Goal: Task Accomplishment & Management: Use online tool/utility

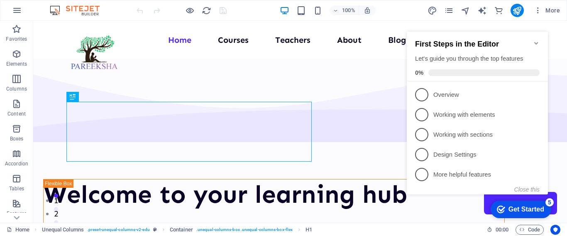
click at [536, 42] on icon "Minimize checklist" at bounding box center [536, 43] width 4 height 2
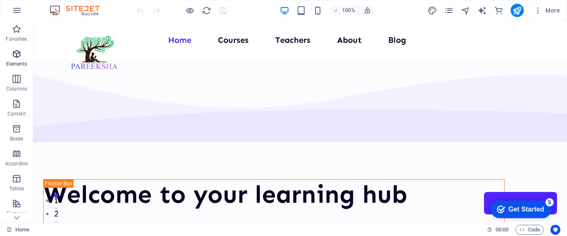
click at [17, 52] on icon "button" at bounding box center [17, 54] width 10 height 10
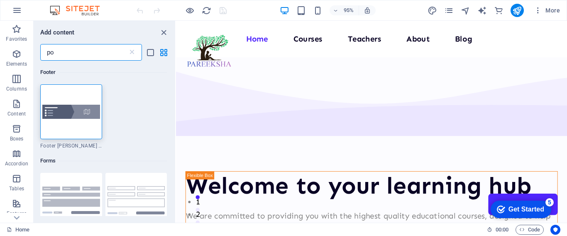
type input "p"
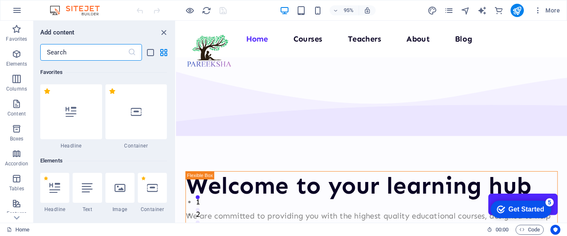
click at [80, 51] on input "text" at bounding box center [84, 52] width 88 height 17
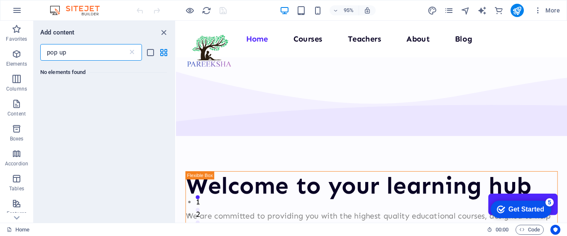
drag, startPoint x: 67, startPoint y: 51, endPoint x: 57, endPoint y: 52, distance: 10.1
click at [57, 52] on input "pop up" at bounding box center [84, 52] width 88 height 17
click at [59, 53] on input "pop up" at bounding box center [84, 52] width 88 height 17
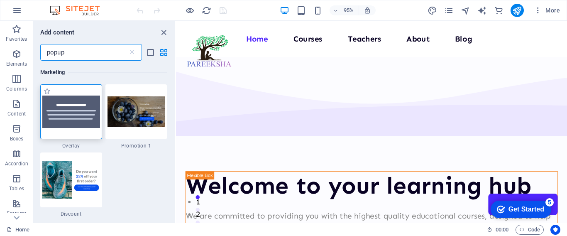
type input "popup"
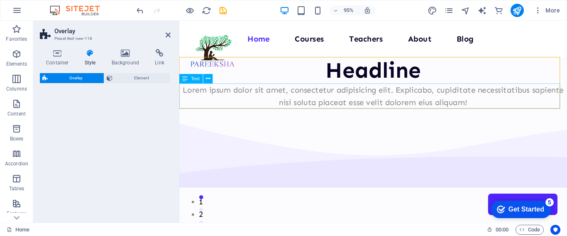
select select "rem"
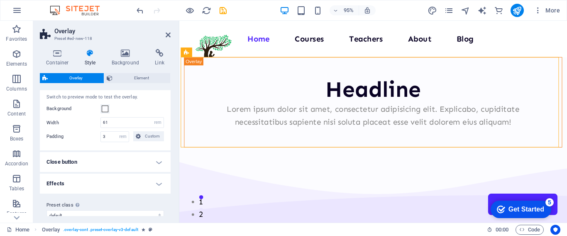
scroll to position [30, 0]
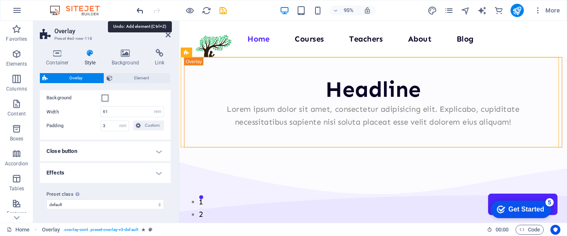
click at [140, 10] on icon "undo" at bounding box center [140, 11] width 10 height 10
